Goal: Task Accomplishment & Management: Manage account settings

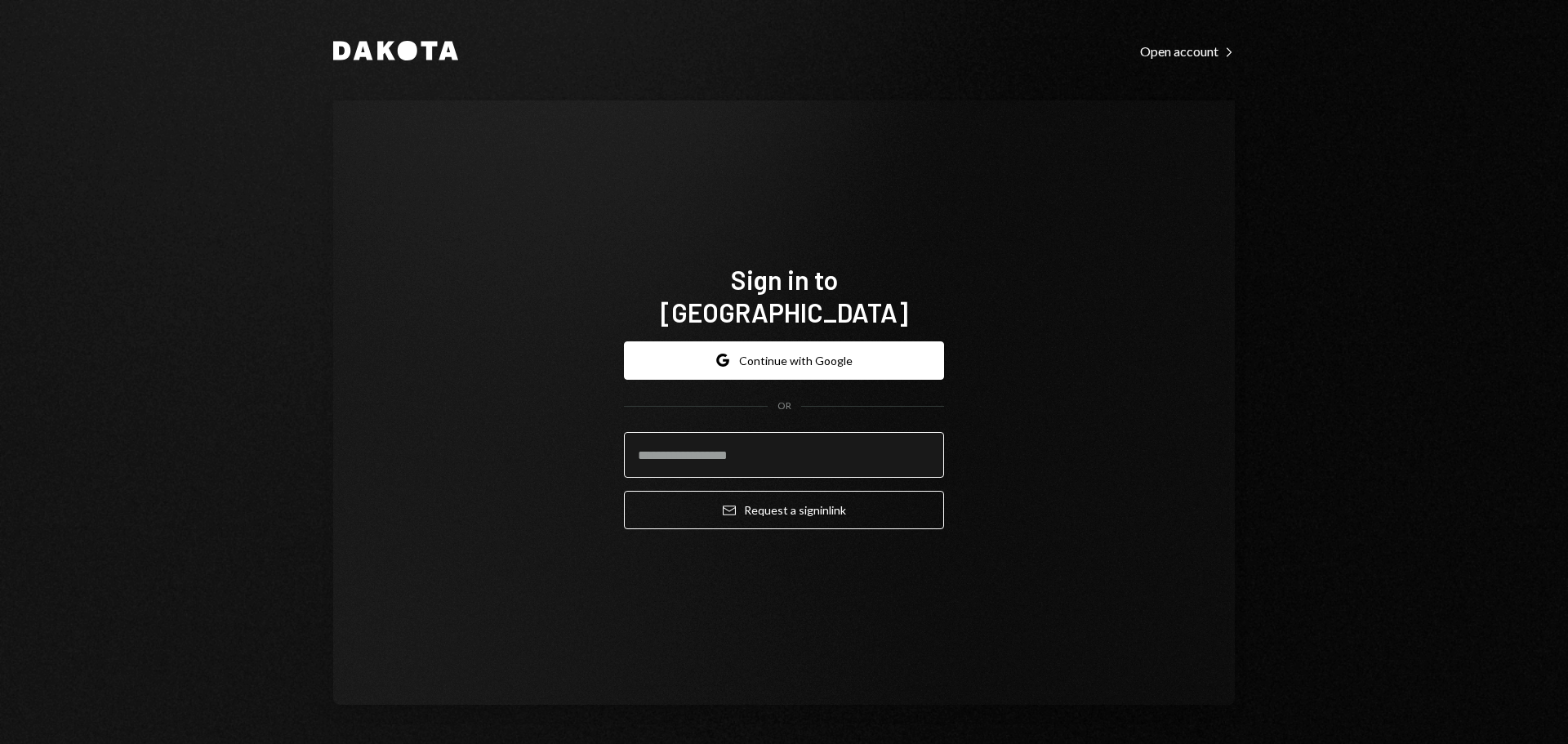
click at [707, 447] on input "email" at bounding box center [784, 455] width 320 height 46
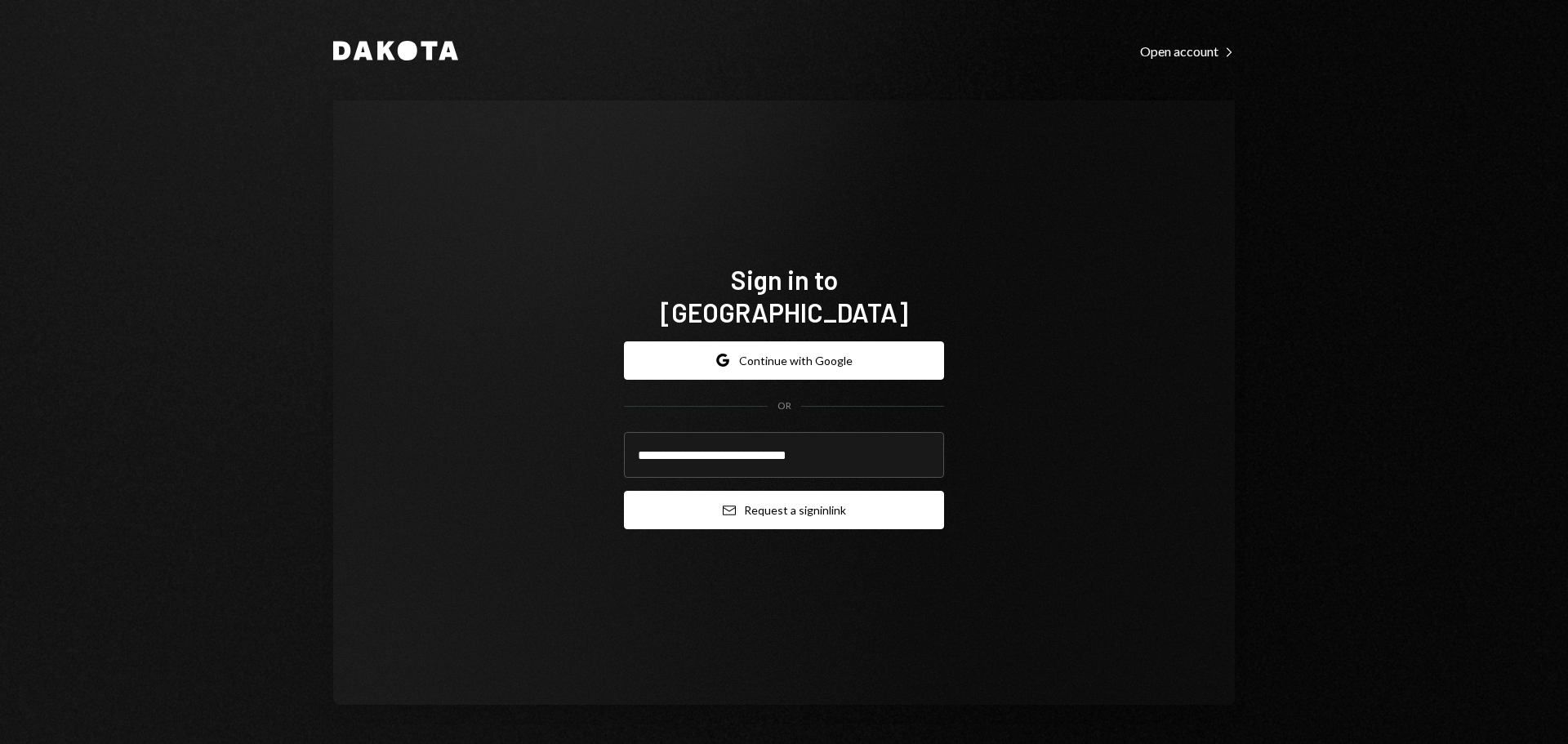
type input "**********"
click at [776, 496] on button "Email Request a sign in link" at bounding box center [784, 510] width 320 height 38
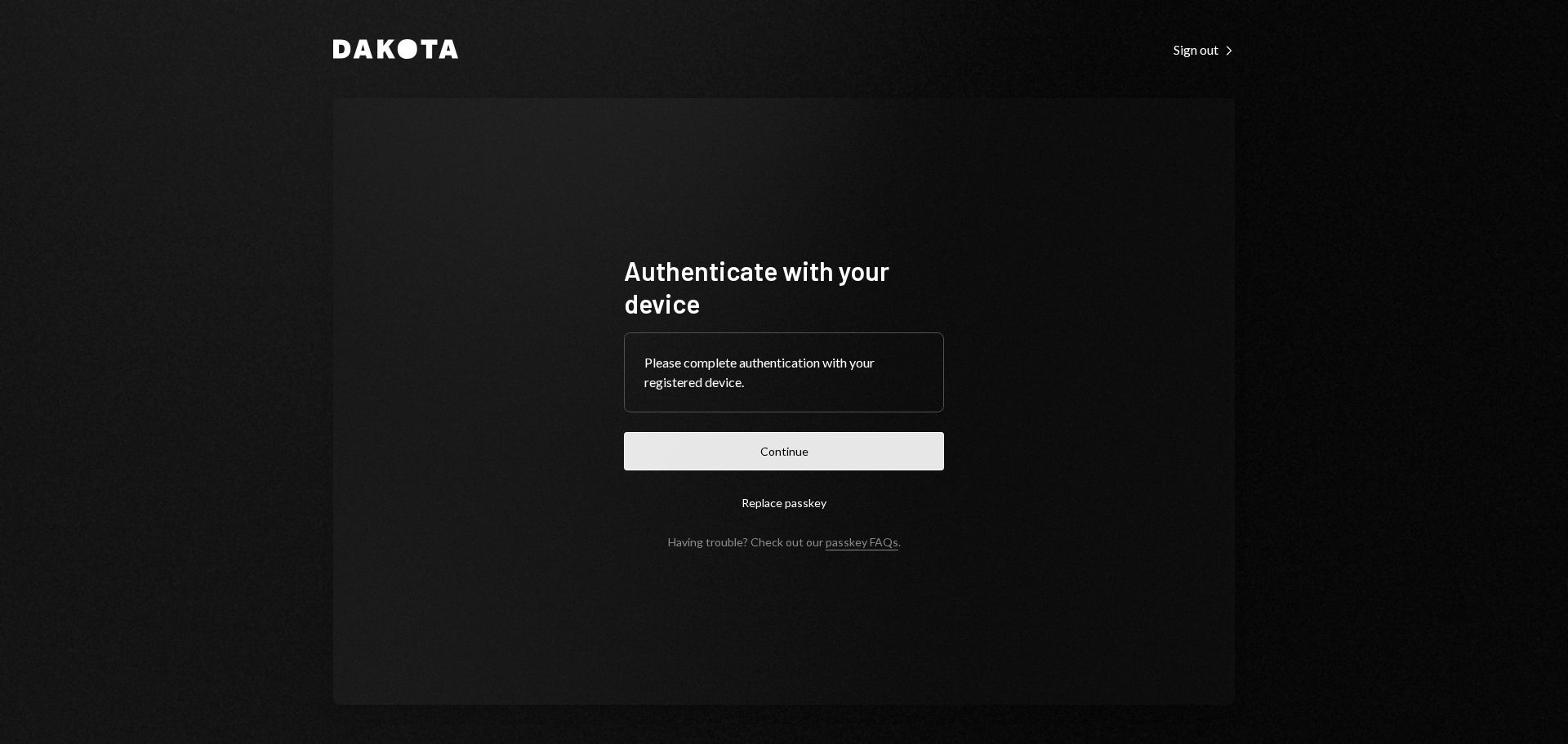
drag, startPoint x: 654, startPoint y: 473, endPoint x: 667, endPoint y: 459, distance: 19.1
click at [654, 473] on form "Authenticate with your device Please complete authentication with your register…" at bounding box center [784, 401] width 320 height 295
click at [669, 456] on button "Continue" at bounding box center [784, 451] width 320 height 38
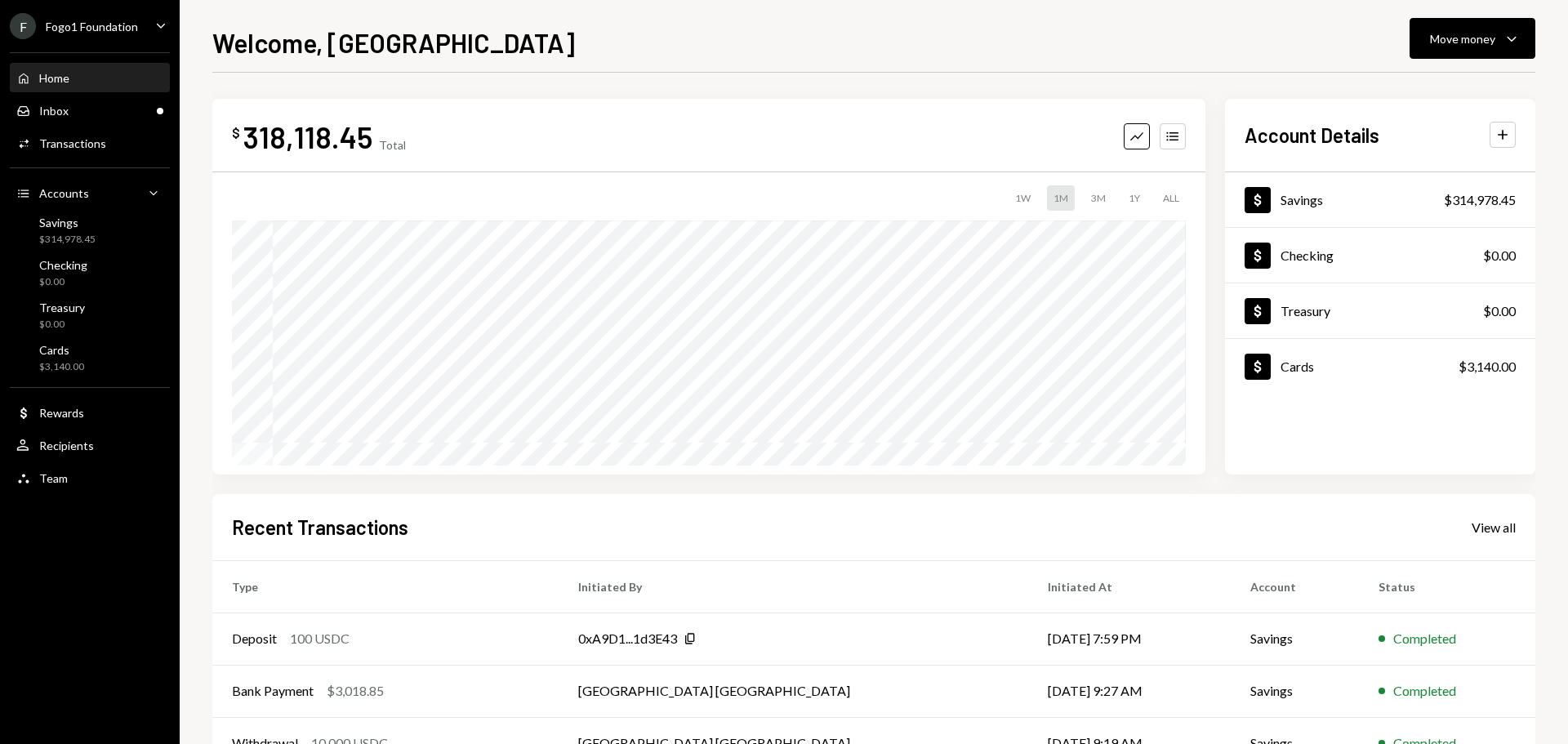
click at [92, 46] on div "Home Home Inbox Inbox Activities Transactions Accounts Accounts Caret Down Savi…" at bounding box center [89, 269] width 180 height 453
click at [89, 26] on div "Fogo1 Foundation" at bounding box center [92, 26] width 92 height 14
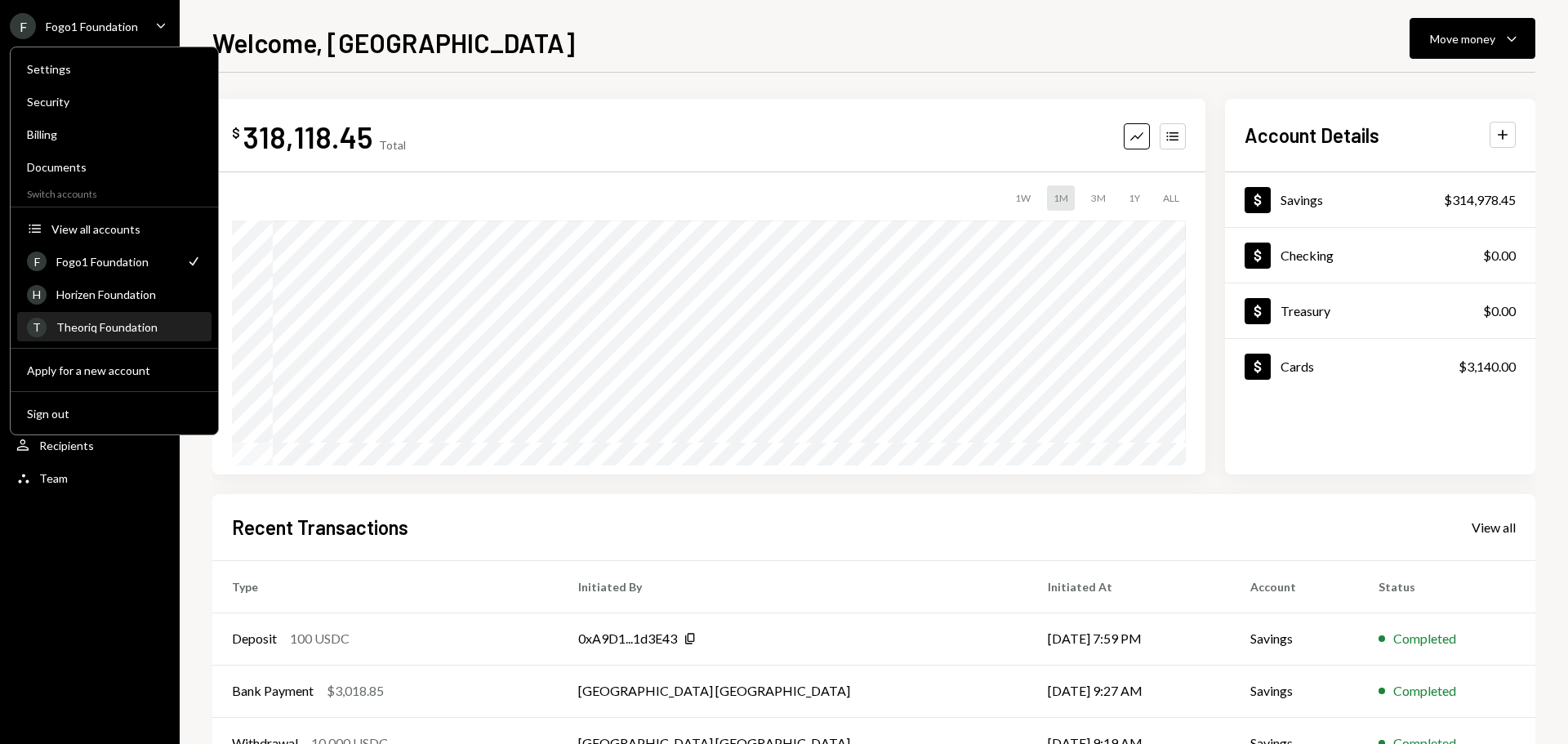
click at [144, 324] on div "Theoriq Foundation" at bounding box center [129, 327] width 145 height 14
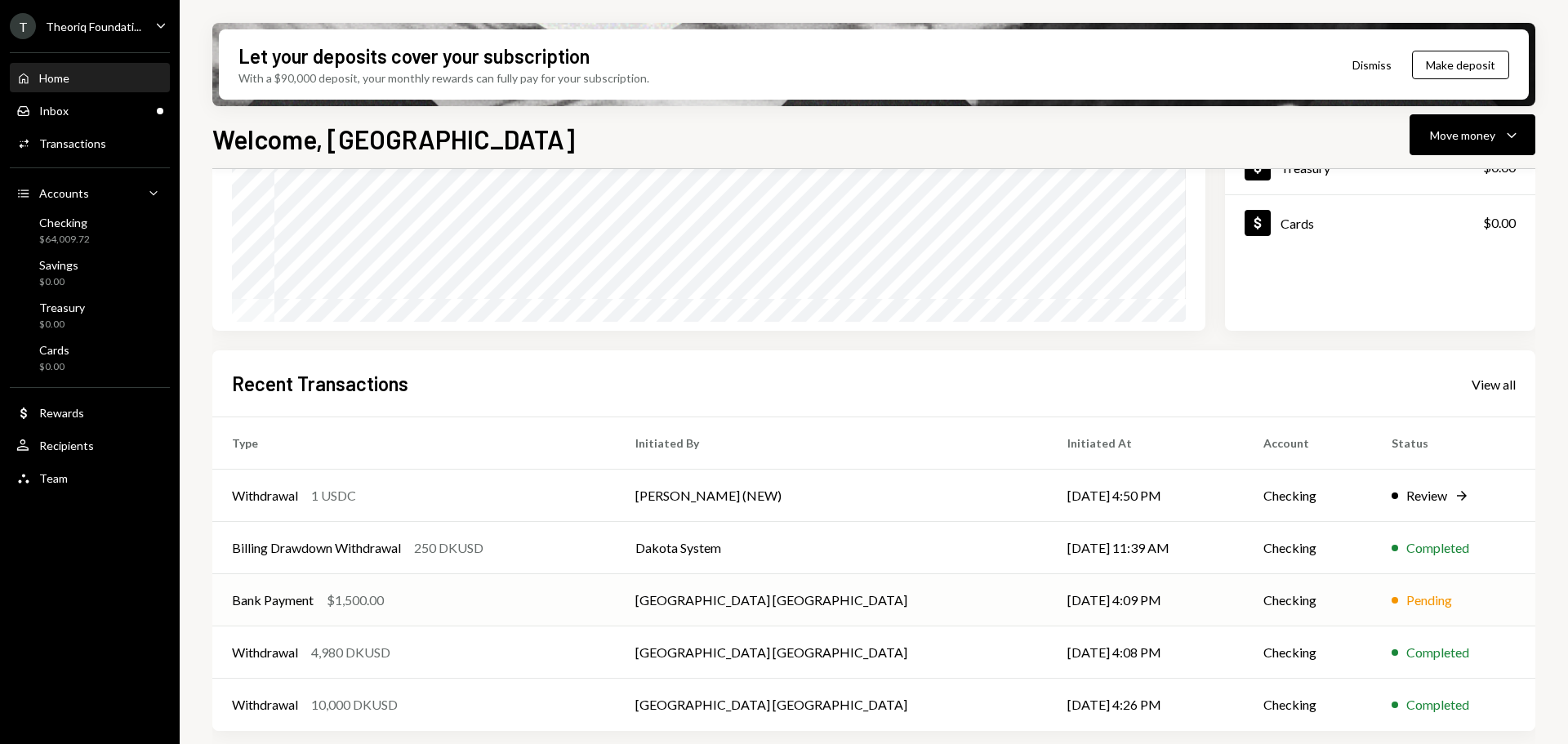
scroll to position [241, 0]
click at [596, 511] on td "Withdrawal 1 USDC" at bounding box center [414, 495] width 404 height 53
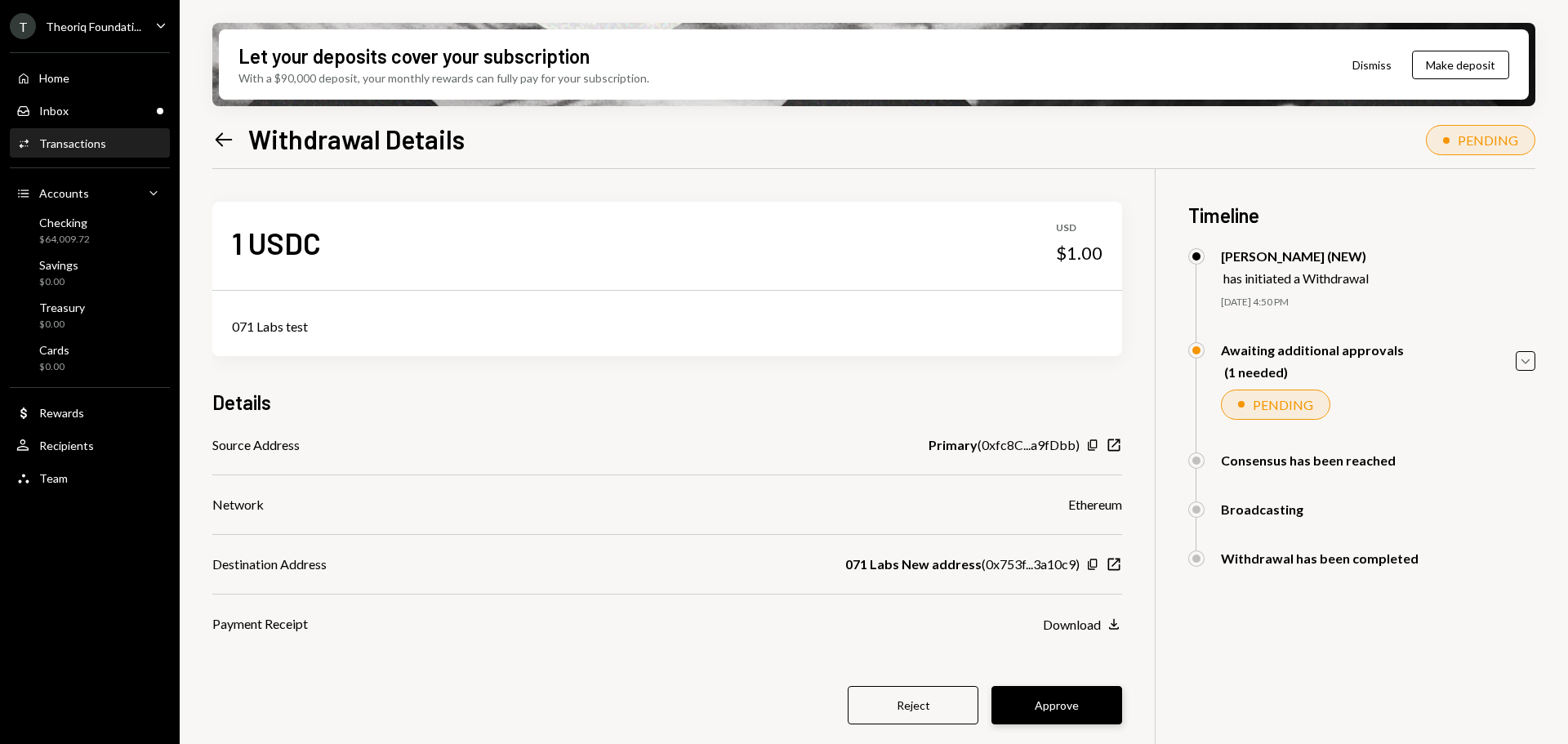
click at [1068, 703] on button "Approve" at bounding box center [1056, 706] width 130 height 38
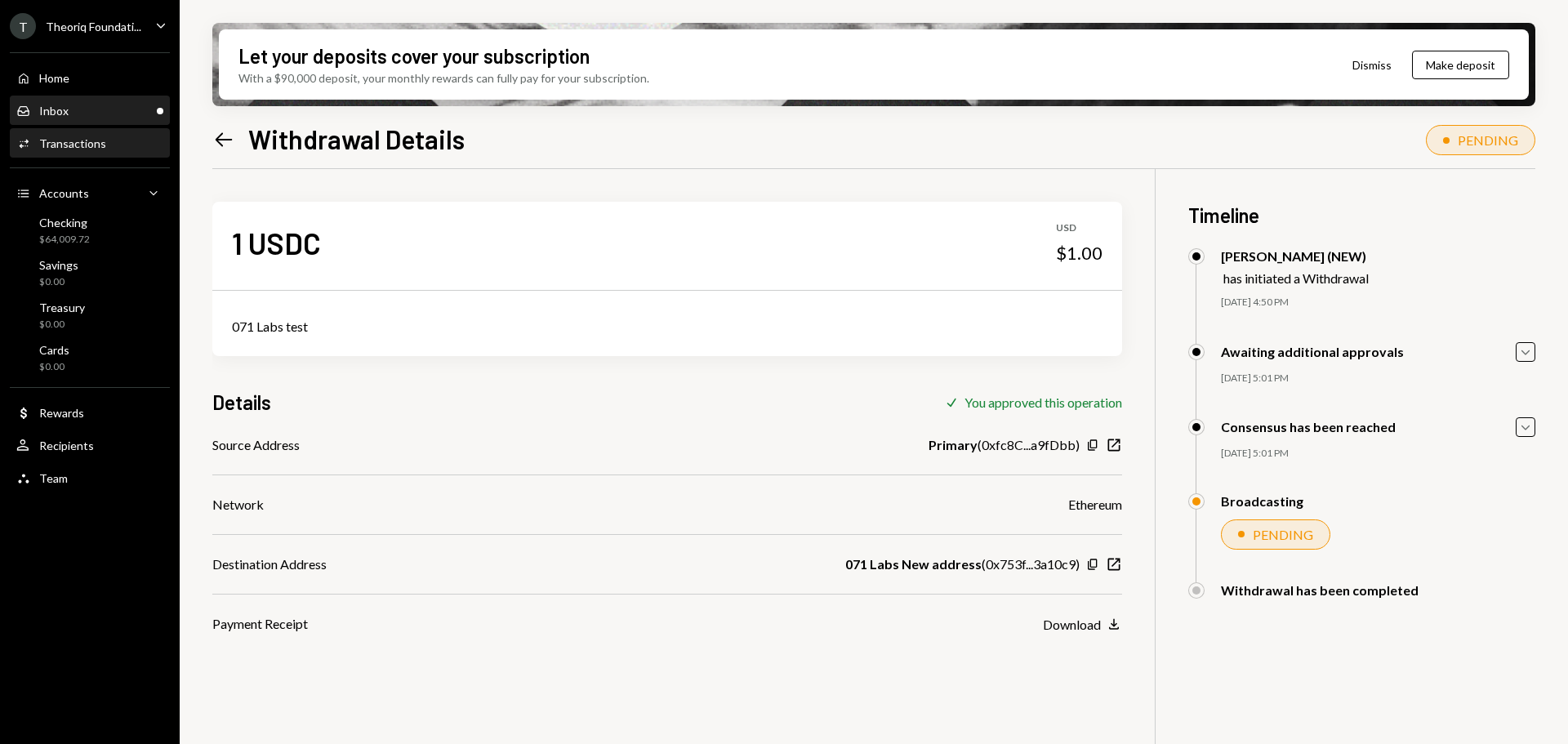
click at [84, 116] on div "Inbox Inbox" at bounding box center [90, 111] width 147 height 15
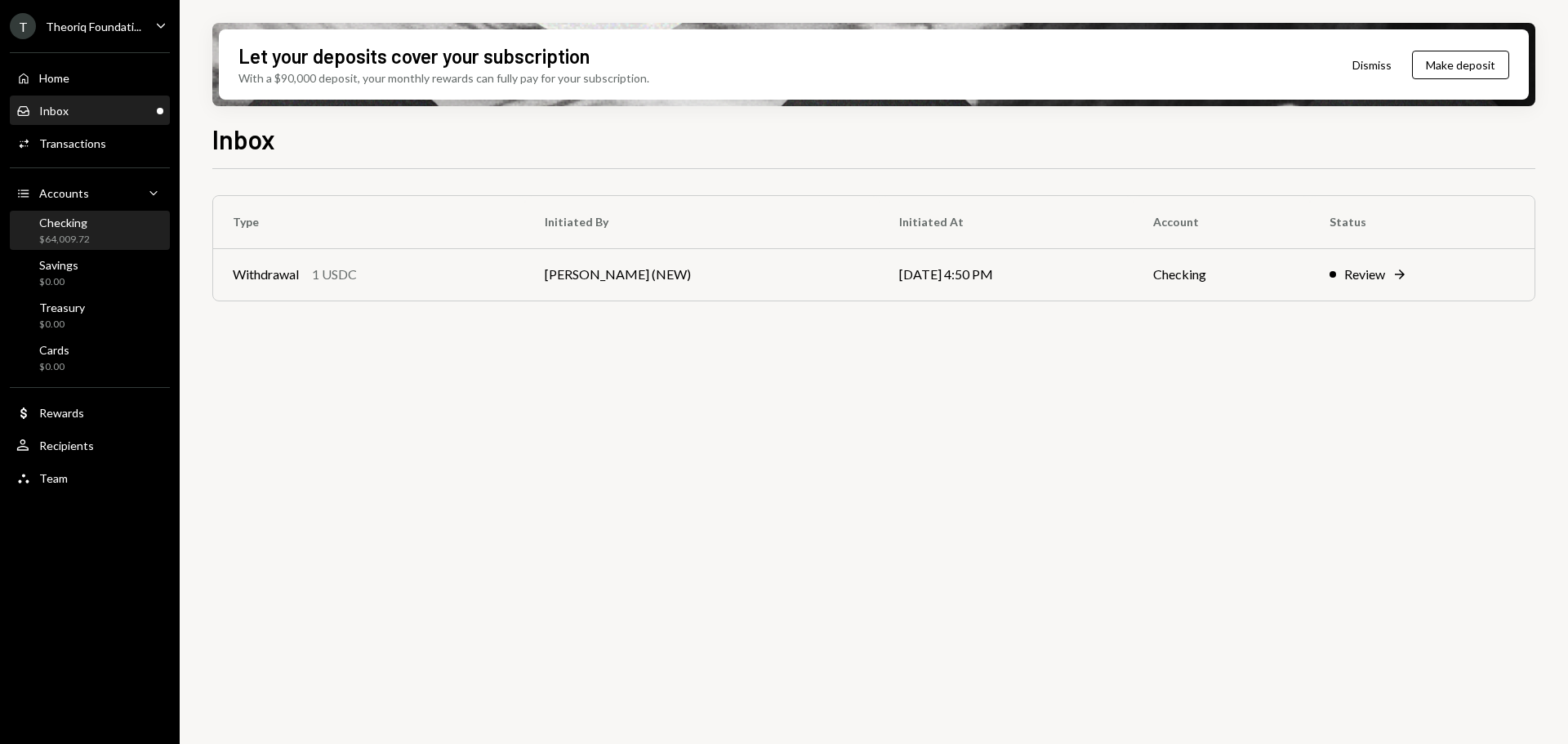
click at [94, 240] on div "Checking $64,009.72" at bounding box center [90, 231] width 147 height 31
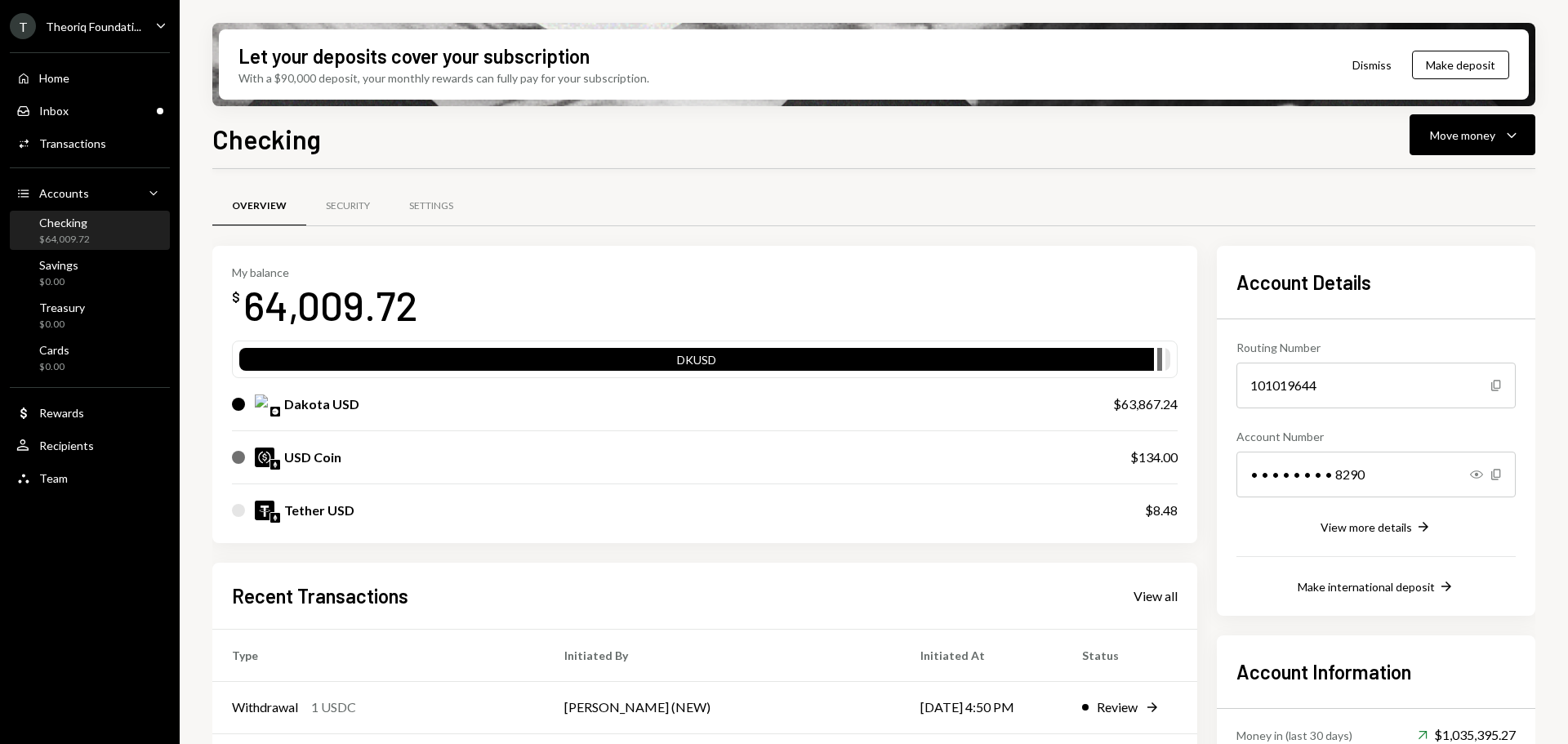
scroll to position [212, 0]
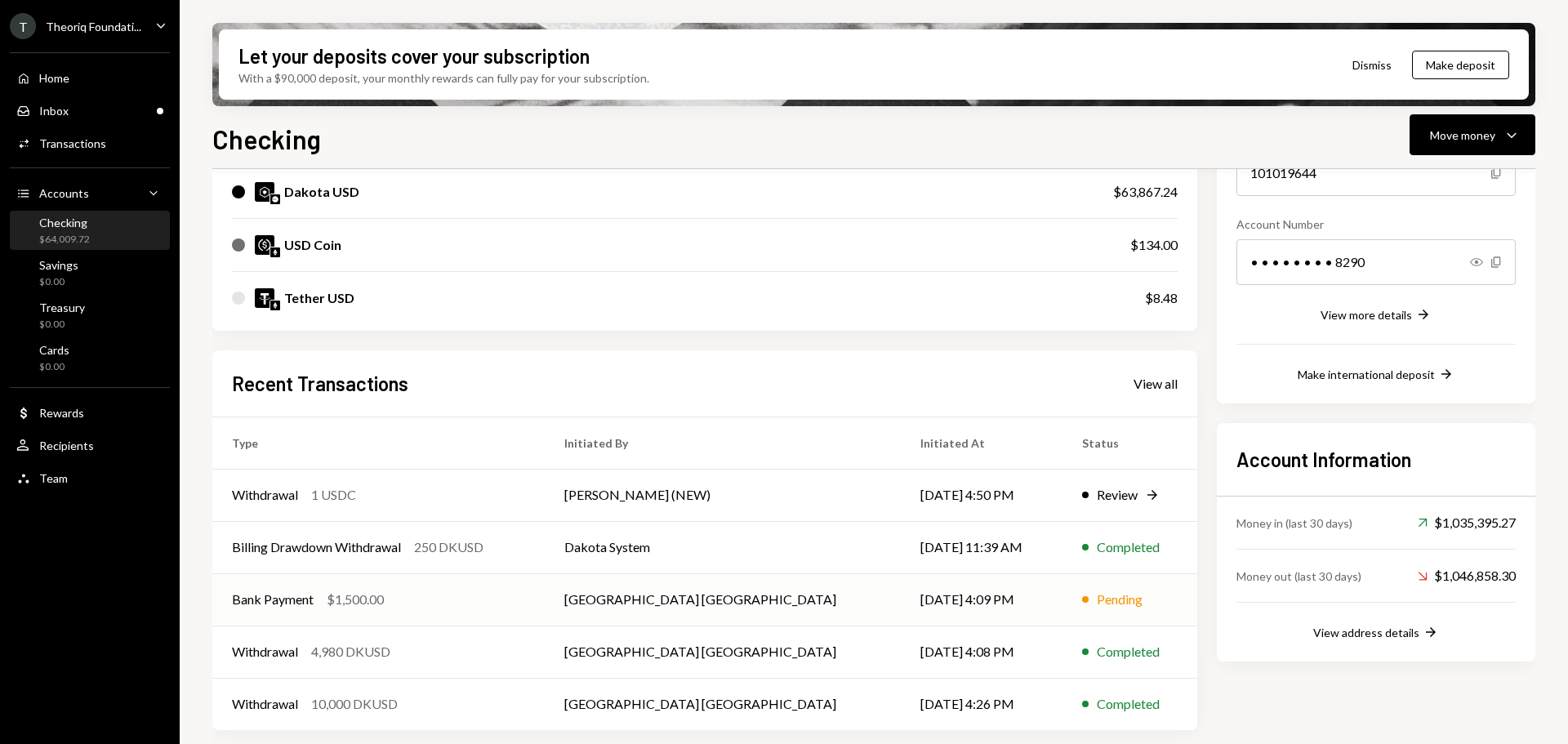
click at [475, 601] on div "Bank Payment $1,500.00" at bounding box center [379, 599] width 293 height 19
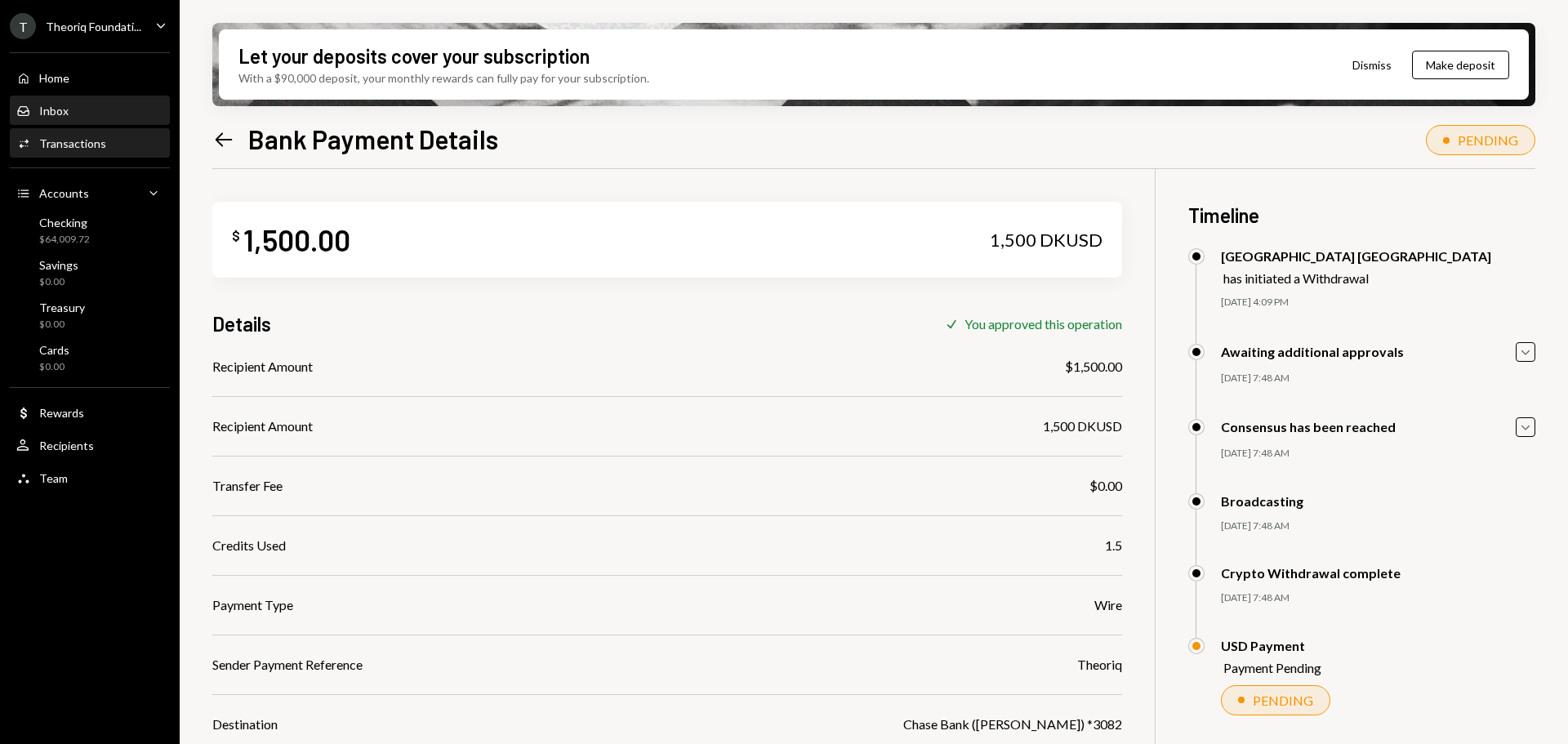
click at [66, 115] on div "Inbox" at bounding box center [53, 110] width 29 height 14
